Goal: Transaction & Acquisition: Subscribe to service/newsletter

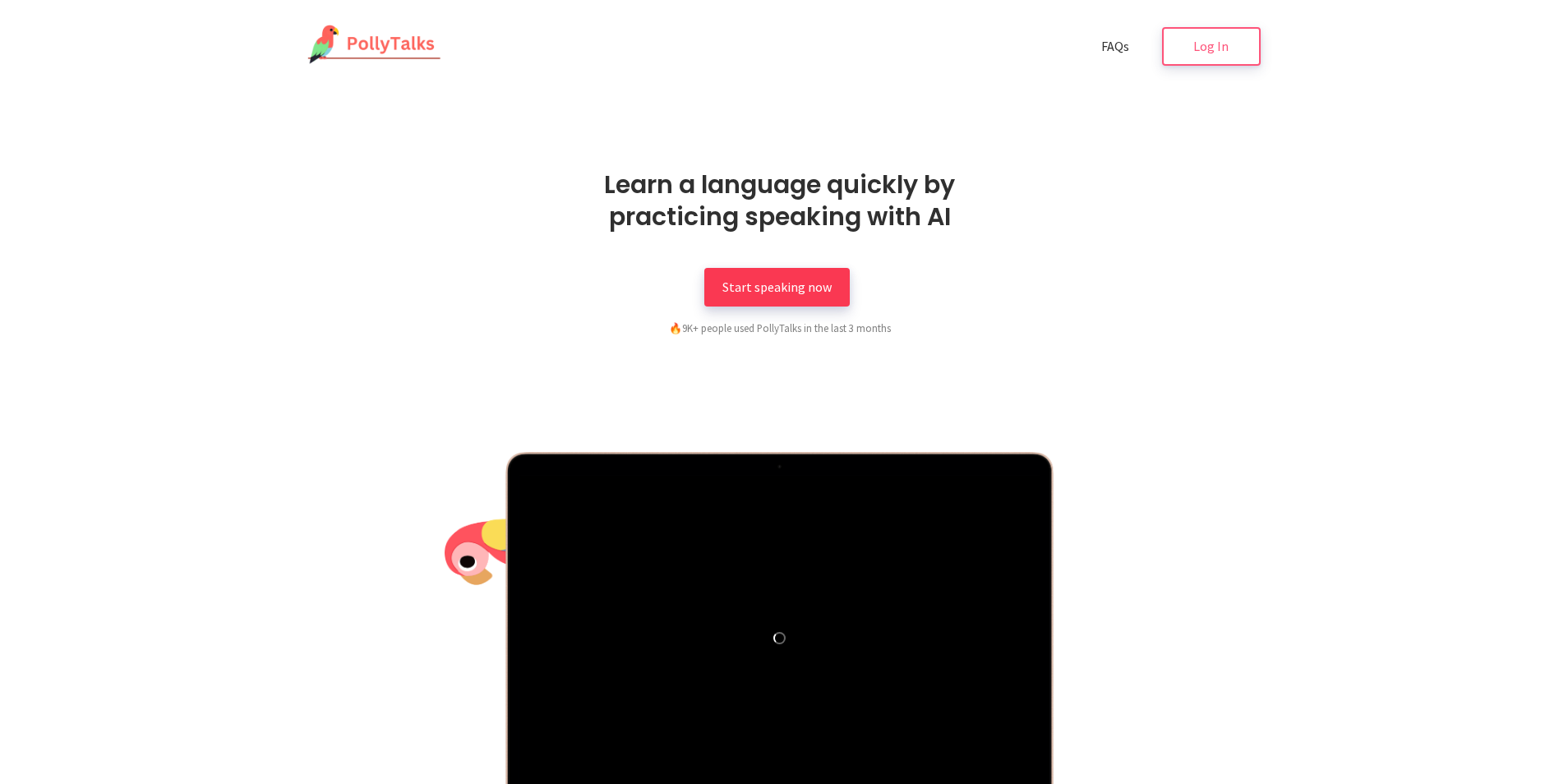
click at [812, 294] on span "Start speaking now" at bounding box center [777, 287] width 109 height 16
